Goal: Browse casually

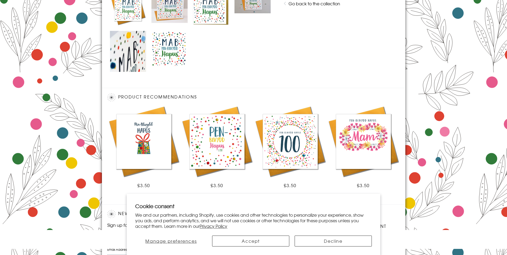
scroll to position [341, 0]
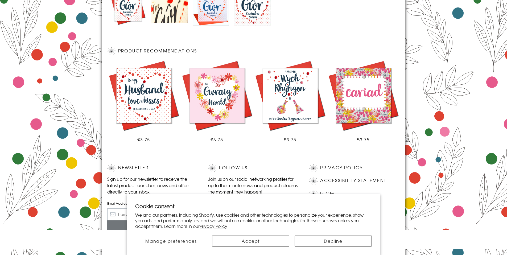
scroll to position [295, 0]
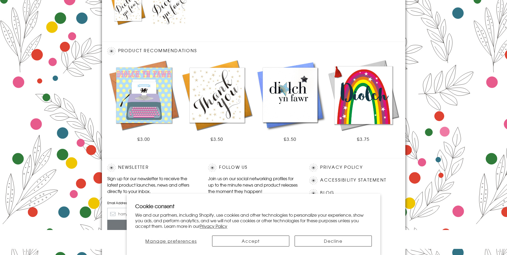
scroll to position [294, 0]
